Goal: Task Accomplishment & Management: Use online tool/utility

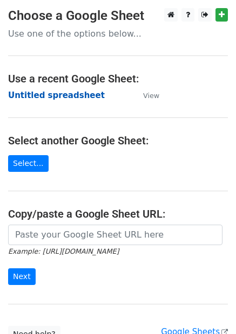
click at [67, 95] on strong "Untitled spreadsheet" at bounding box center [56, 96] width 97 height 10
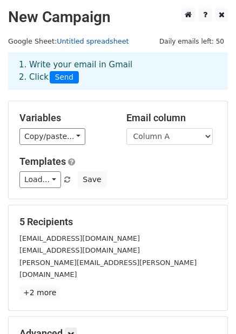
click at [84, 39] on link "Untitled spreadsheet" at bounding box center [93, 41] width 72 height 8
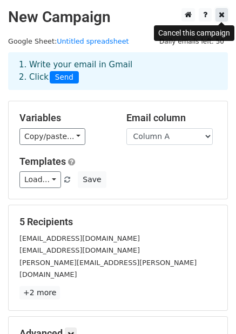
click at [219, 17] on icon at bounding box center [221, 15] width 6 height 8
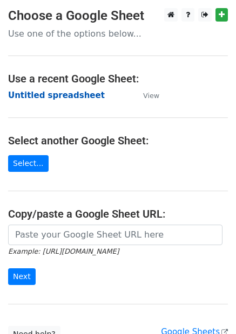
click at [45, 96] on strong "Untitled spreadsheet" at bounding box center [56, 96] width 97 height 10
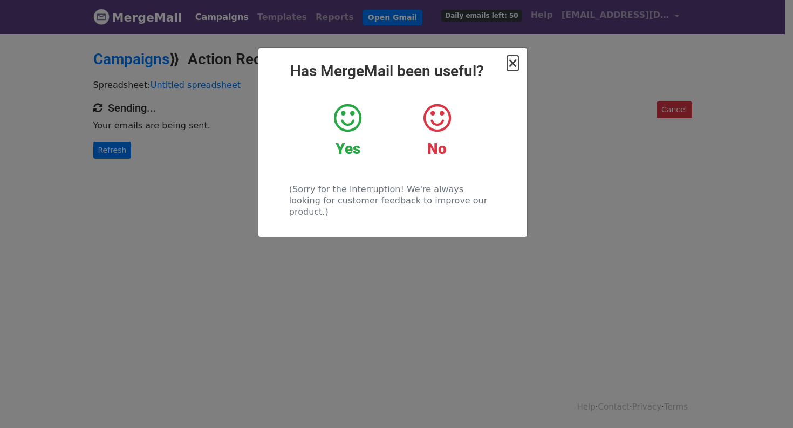
click at [514, 61] on span "×" at bounding box center [512, 63] width 11 height 15
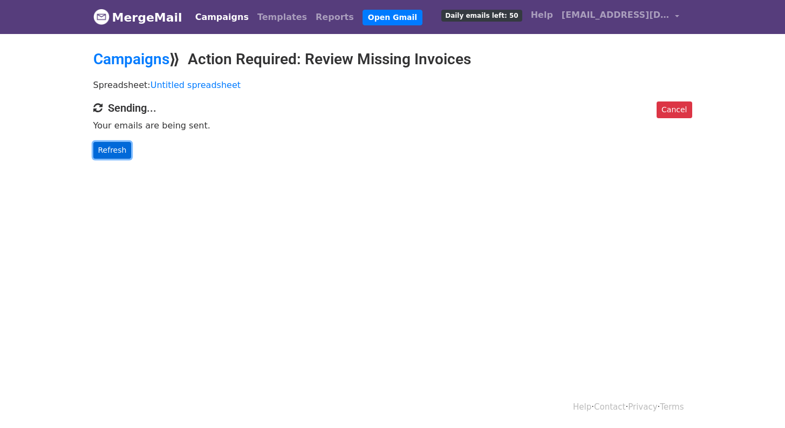
click at [114, 143] on link "Refresh" at bounding box center [112, 150] width 38 height 17
